Goal: Information Seeking & Learning: Understand process/instructions

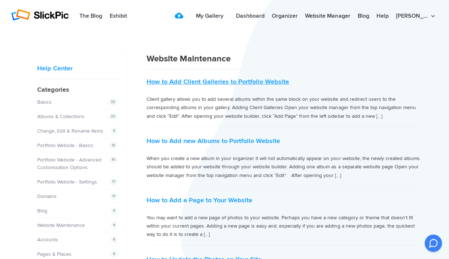
click at [222, 81] on link "How to Add Client Galleries to Portfolio Website" at bounding box center [218, 82] width 143 height 8
click at [232, 83] on link "How to Add Client Galleries to Portfolio Website" at bounding box center [218, 82] width 143 height 8
click at [209, 81] on link "How to Add Client Galleries to Portfolio Website" at bounding box center [218, 82] width 143 height 8
click at [251, 82] on link "How to Add Client Galleries to Portfolio Website" at bounding box center [218, 82] width 143 height 8
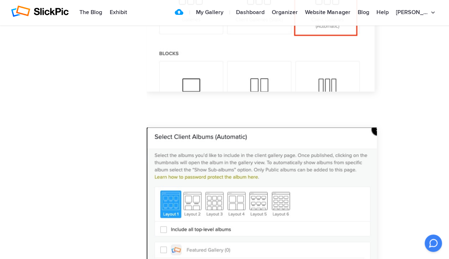
scroll to position [1160, 0]
